Goal: Task Accomplishment & Management: Use online tool/utility

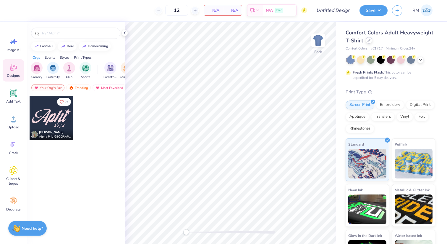
click at [368, 41] on icon at bounding box center [369, 40] width 3 height 3
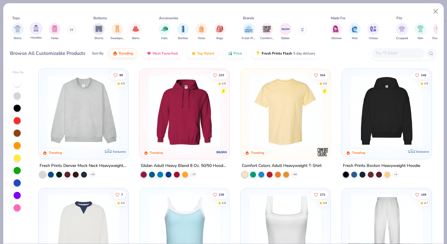
click at [38, 32] on div "filter for Hoodies" at bounding box center [36, 28] width 12 height 12
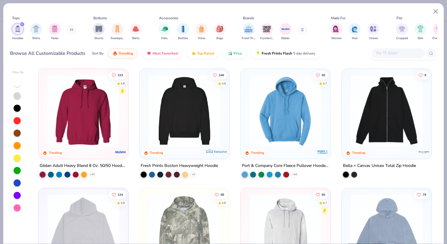
click at [22, 22] on div "filter for Hoodies" at bounding box center [22, 24] width 5 height 5
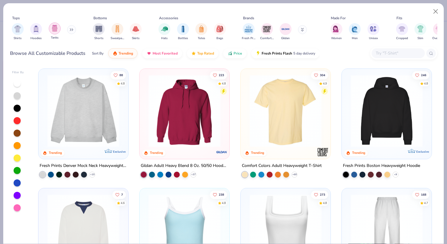
click at [52, 33] on div "filter for Tanks" at bounding box center [55, 28] width 12 height 12
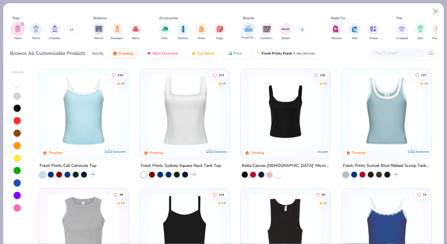
click at [248, 29] on img "filter for Fresh Prints" at bounding box center [248, 28] width 9 height 9
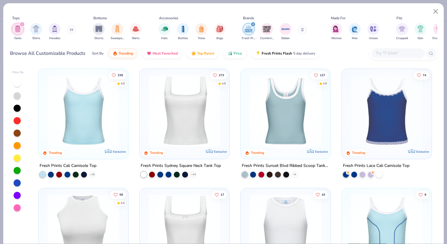
click at [111, 134] on img at bounding box center [83, 111] width 78 height 72
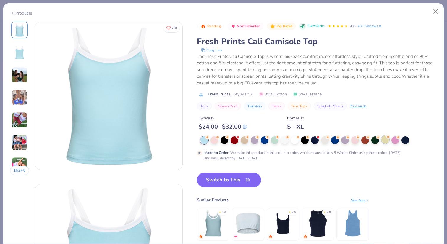
click at [389, 141] on div at bounding box center [386, 140] width 8 height 8
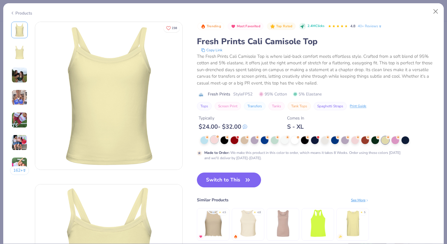
click at [217, 140] on div at bounding box center [215, 140] width 8 height 8
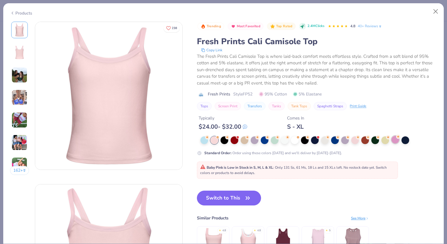
click at [395, 137] on div at bounding box center [396, 140] width 8 height 8
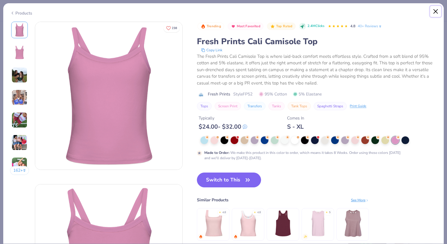
click at [440, 12] on button "Close" at bounding box center [436, 11] width 11 height 11
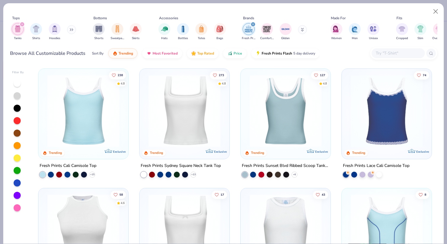
click at [227, 111] on div "273 4.8 Trending Exclusive" at bounding box center [185, 114] width 90 height 90
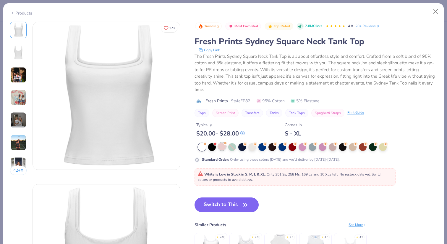
click at [223, 143] on div at bounding box center [222, 146] width 8 height 8
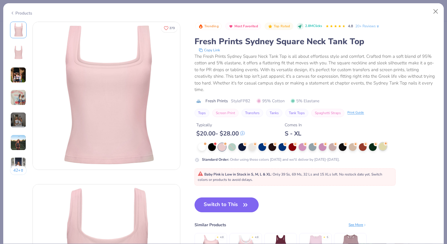
click at [387, 144] on icon at bounding box center [386, 143] width 2 height 2
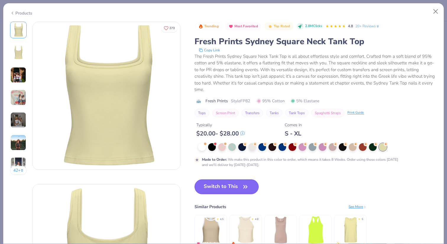
click at [241, 183] on span "button" at bounding box center [245, 186] width 8 height 8
type input "50"
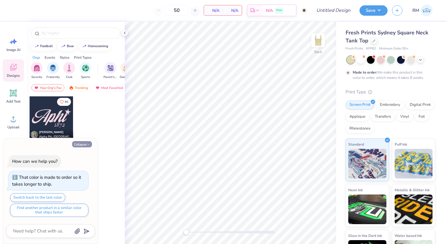
click at [76, 147] on button "Collapse" at bounding box center [82, 144] width 20 height 6
type textarea "x"
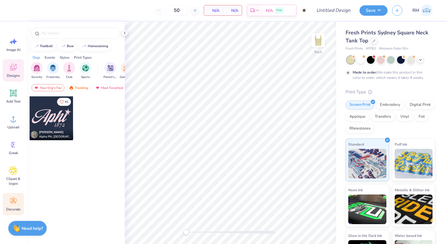
click at [13, 212] on div "Decorate" at bounding box center [13, 204] width 21 height 22
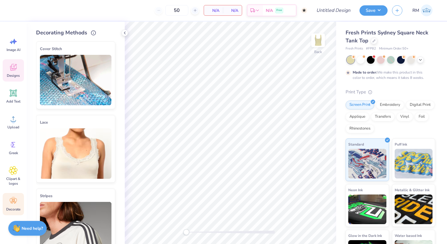
click at [12, 63] on icon at bounding box center [13, 67] width 9 height 9
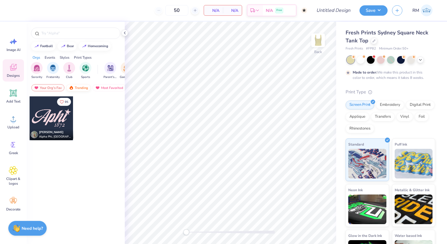
click at [82, 89] on div "Trending" at bounding box center [78, 87] width 25 height 7
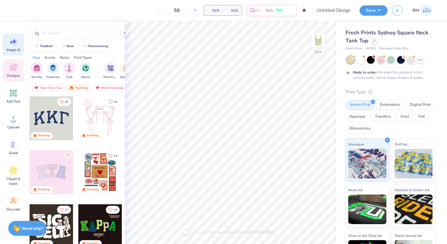
click at [18, 43] on div "Image AI" at bounding box center [13, 44] width 21 height 22
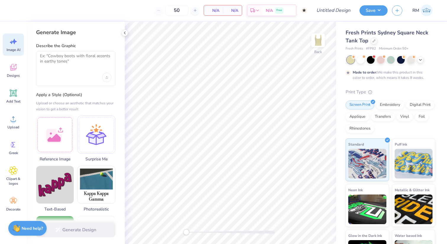
click at [70, 69] on div at bounding box center [75, 68] width 79 height 35
click at [60, 136] on div at bounding box center [55, 134] width 38 height 38
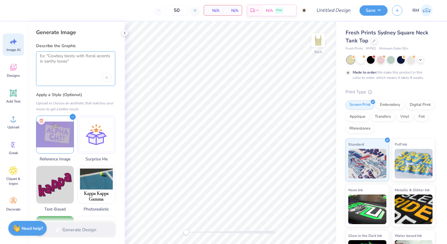
click at [86, 65] on textarea at bounding box center [76, 60] width 72 height 15
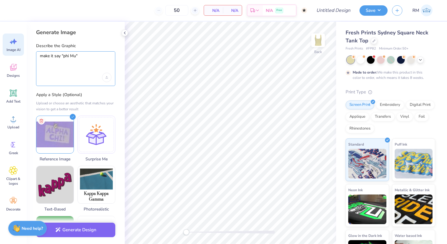
click at [65, 56] on textarea "make it say "phi Mu"" at bounding box center [76, 60] width 72 height 15
click at [85, 56] on textarea "make it say "Phi Mu"" at bounding box center [76, 60] width 72 height 15
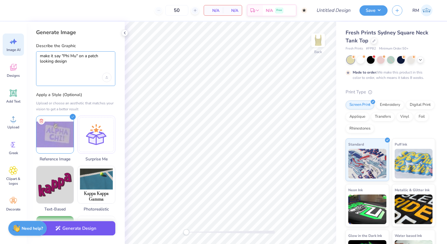
type textarea "make it say "Phi Mu" on a patch looking design"
click at [93, 225] on button "Generate Design" at bounding box center [75, 228] width 79 height 15
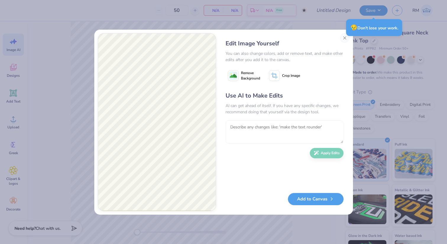
click at [262, 127] on textarea at bounding box center [285, 131] width 118 height 23
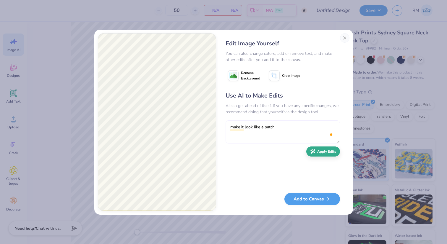
type textarea "make it look like a patch"
click at [324, 154] on button "Apply Edits" at bounding box center [324, 151] width 34 height 10
type textarea "make it"
